Goal: Navigation & Orientation: Find specific page/section

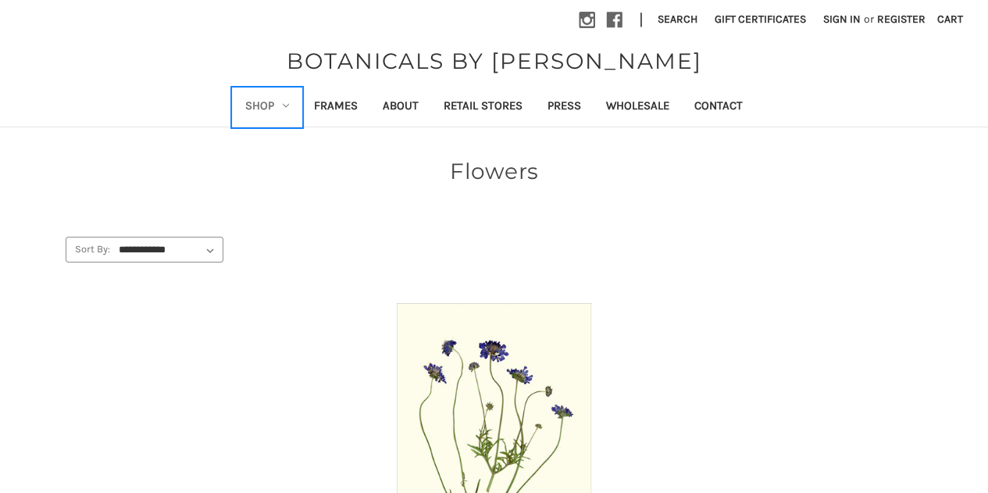
click at [276, 101] on link "Shop" at bounding box center [267, 107] width 69 height 38
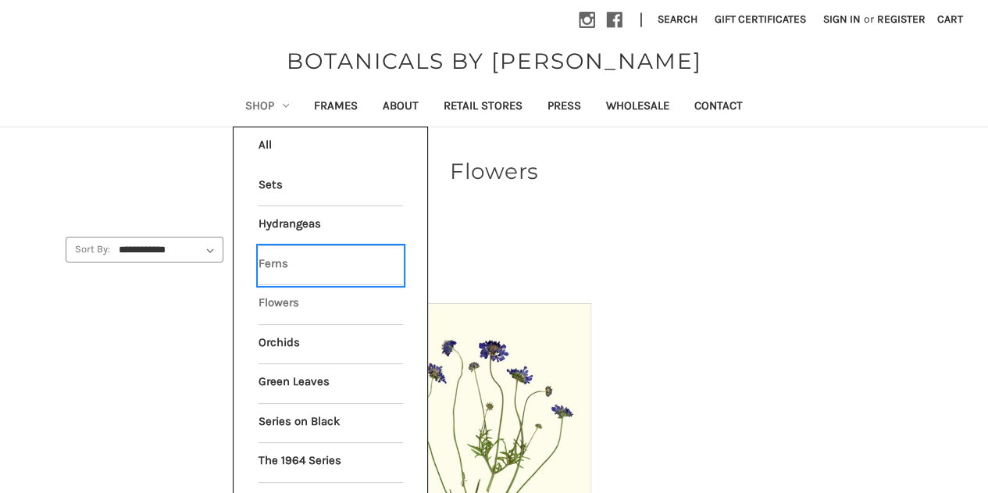
click at [274, 265] on link "Ferns" at bounding box center [330, 265] width 144 height 39
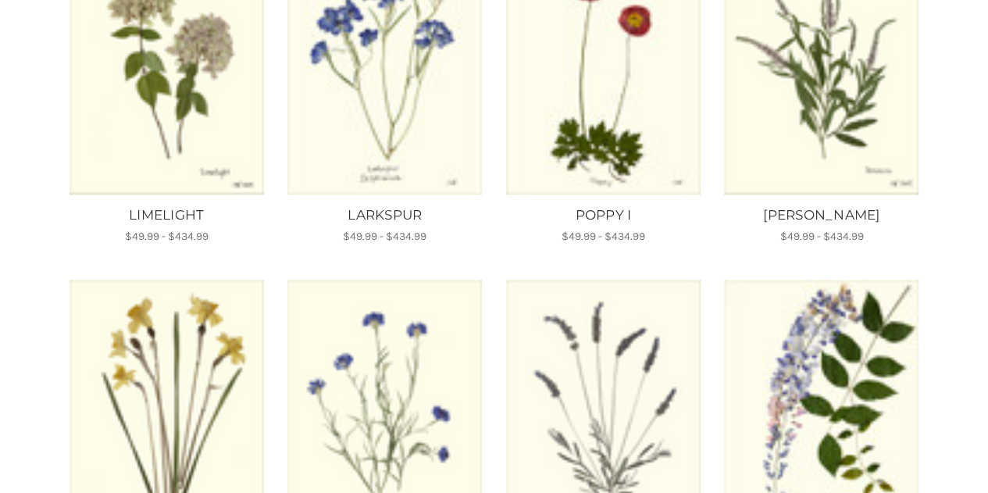
scroll to position [625, 0]
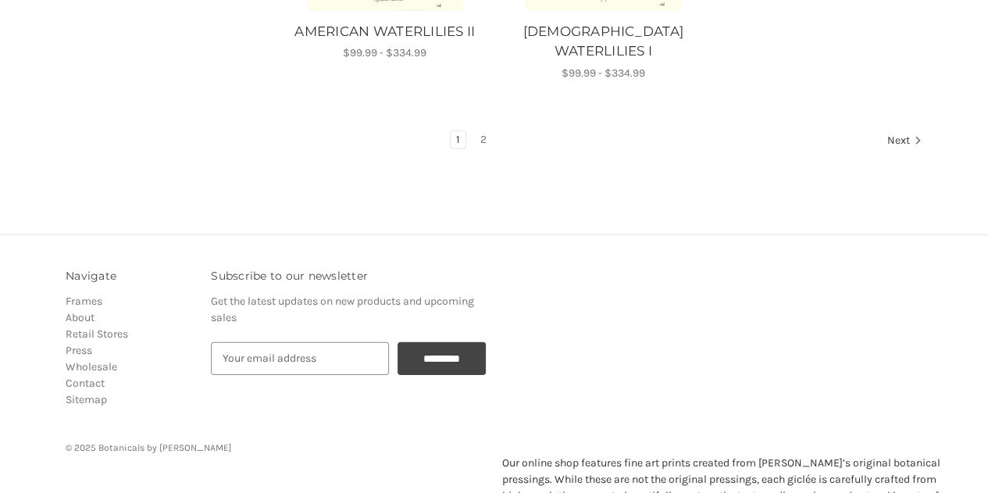
scroll to position [2264, 0]
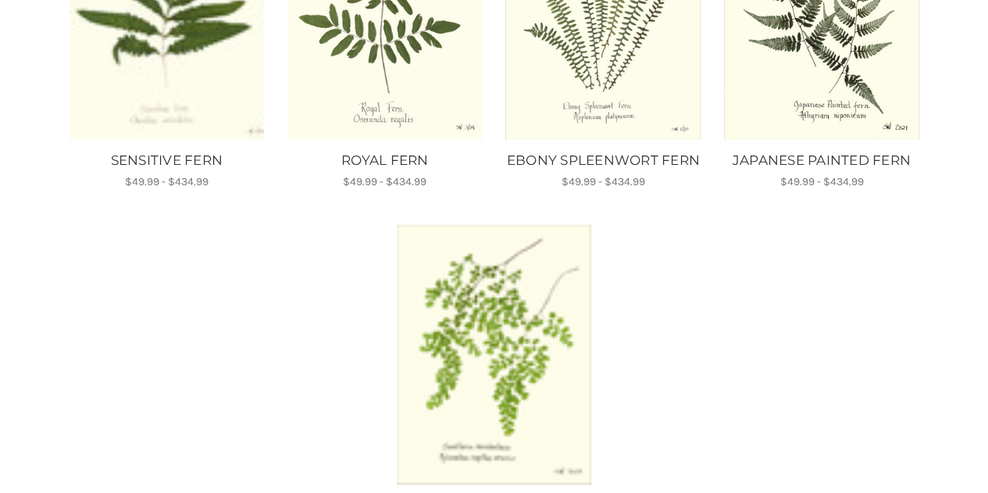
scroll to position [1562, 0]
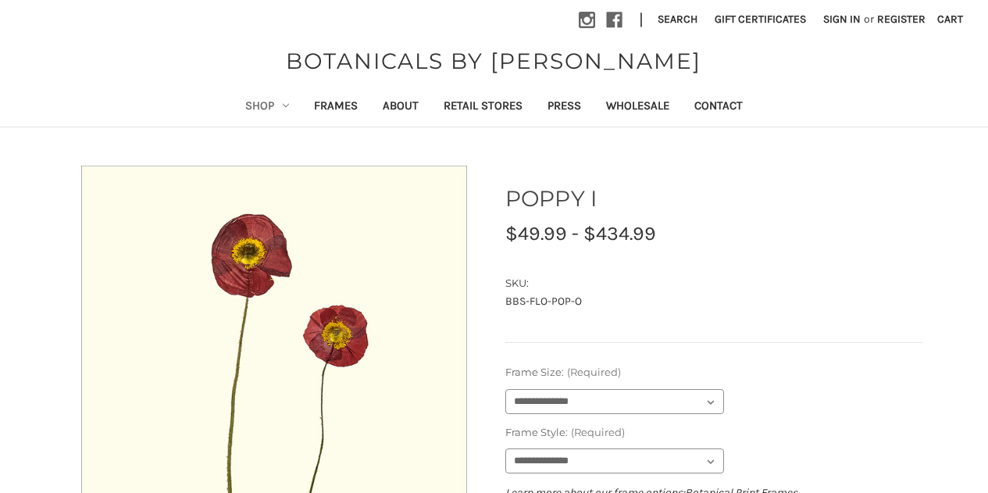
scroll to position [156, 0]
